Goal: Transaction & Acquisition: Purchase product/service

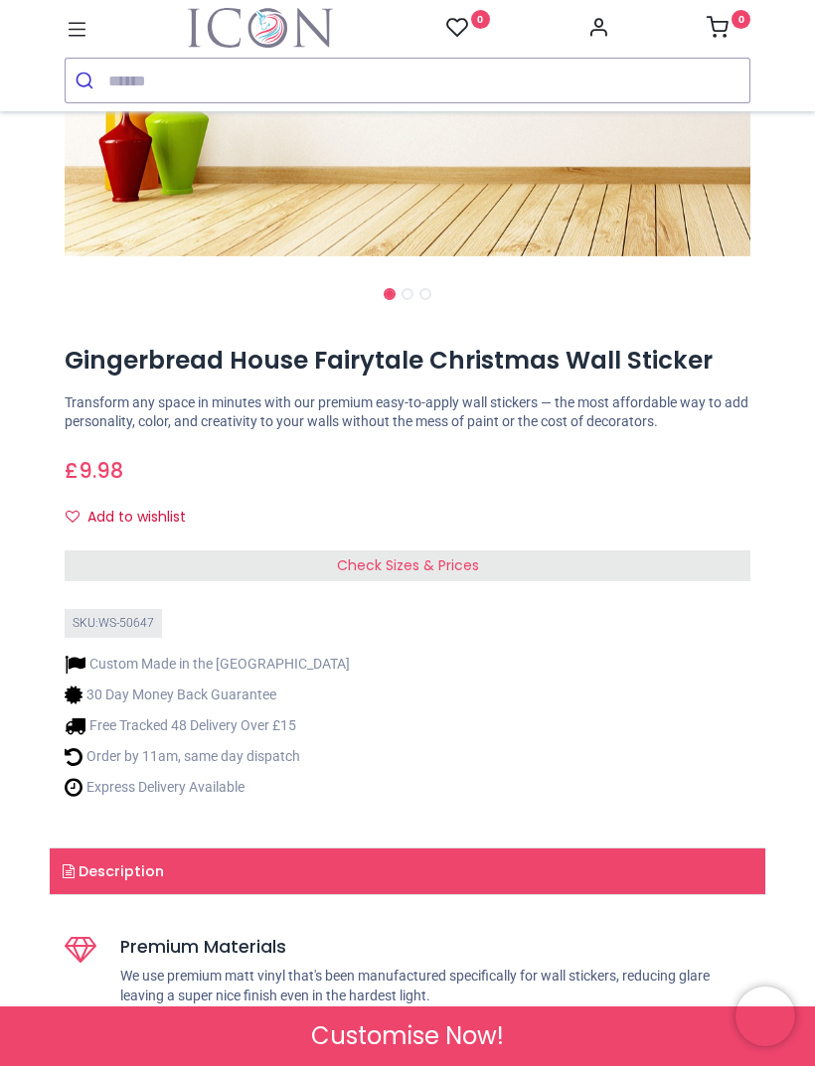
scroll to position [603, 0]
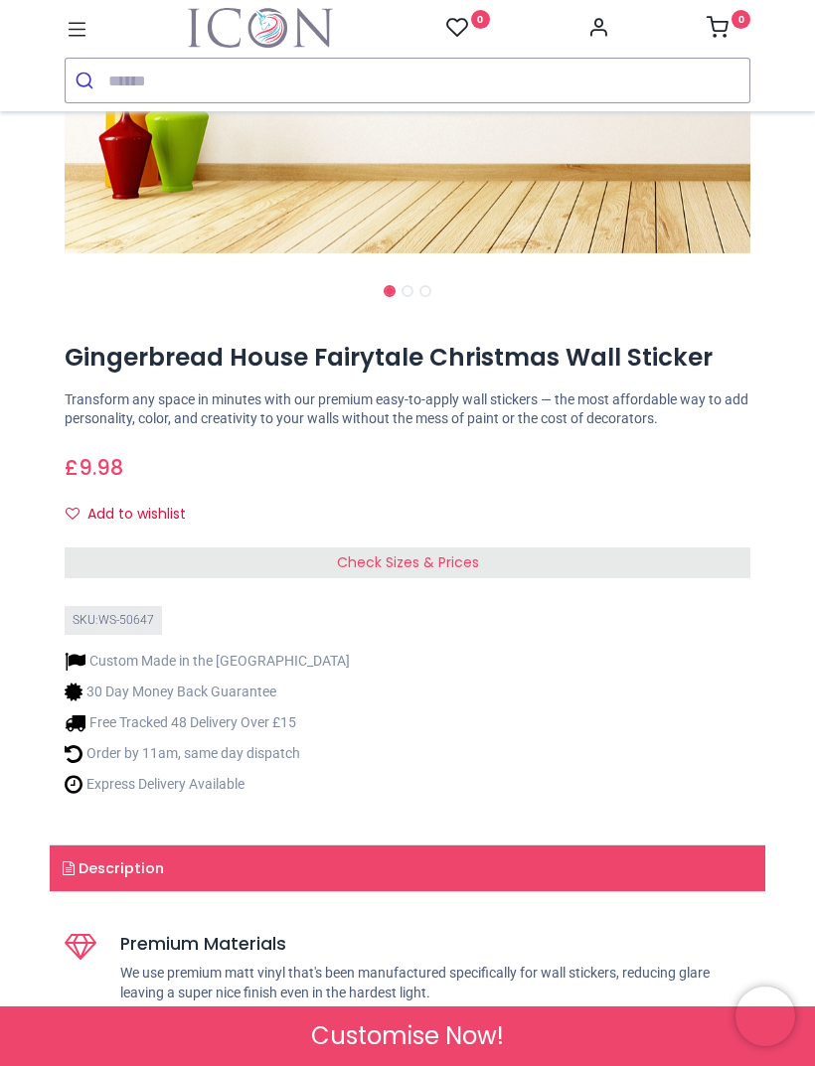
click at [439, 554] on span "Check Sizes & Prices" at bounding box center [408, 562] width 142 height 20
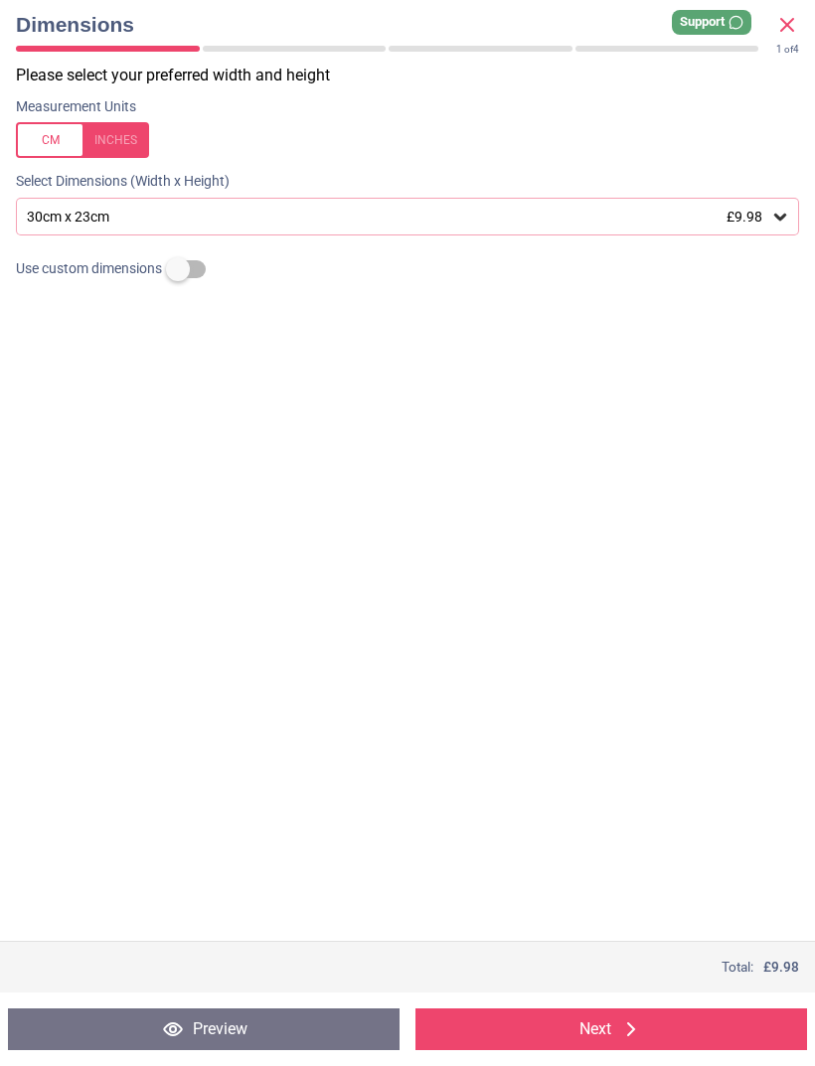
click at [408, 210] on div "30cm x 23cm £9.98" at bounding box center [397, 217] width 745 height 17
